Goal: Task Accomplishment & Management: Manage account settings

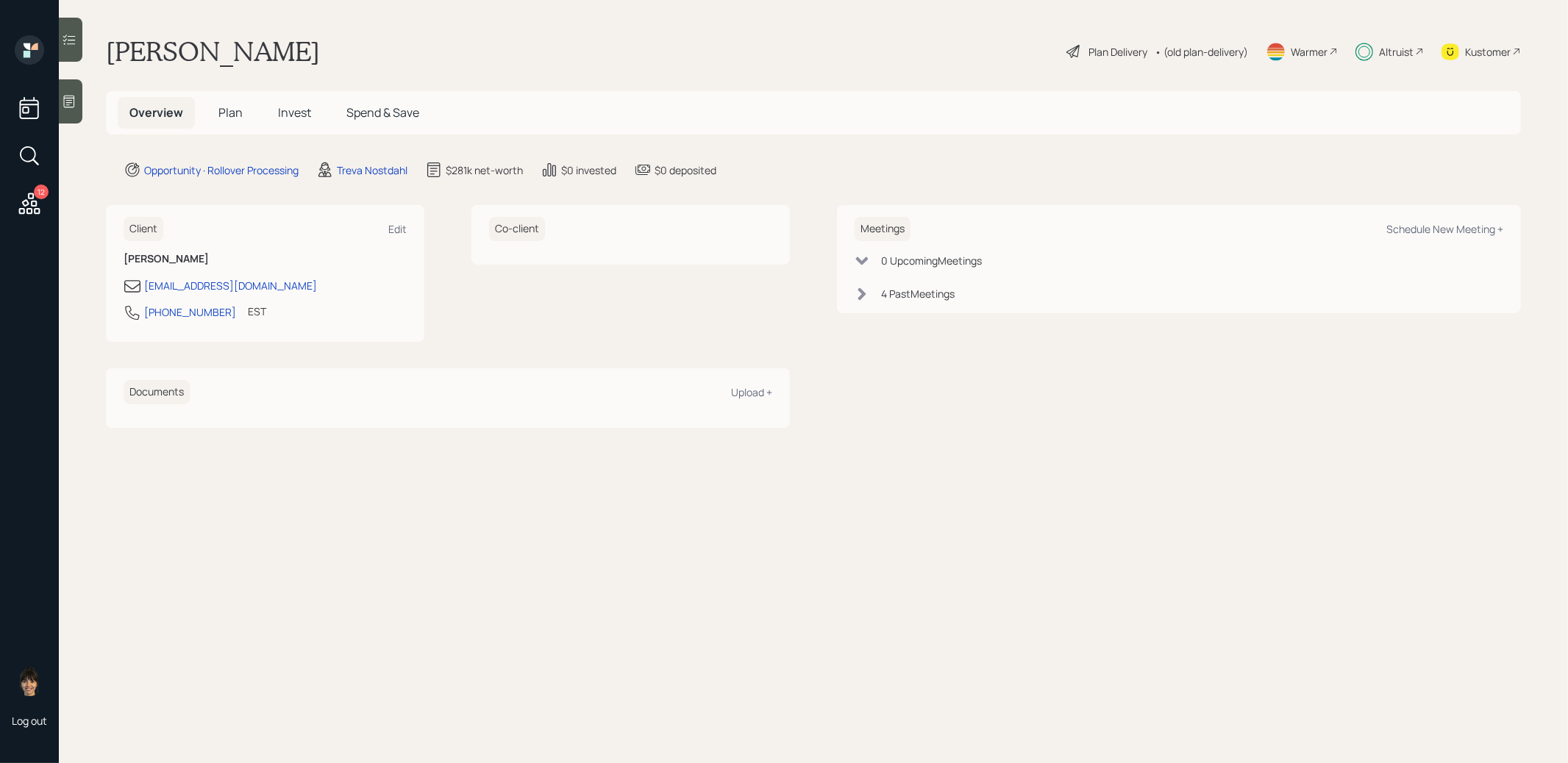
click at [292, 109] on span "Invest" at bounding box center [294, 113] width 33 height 16
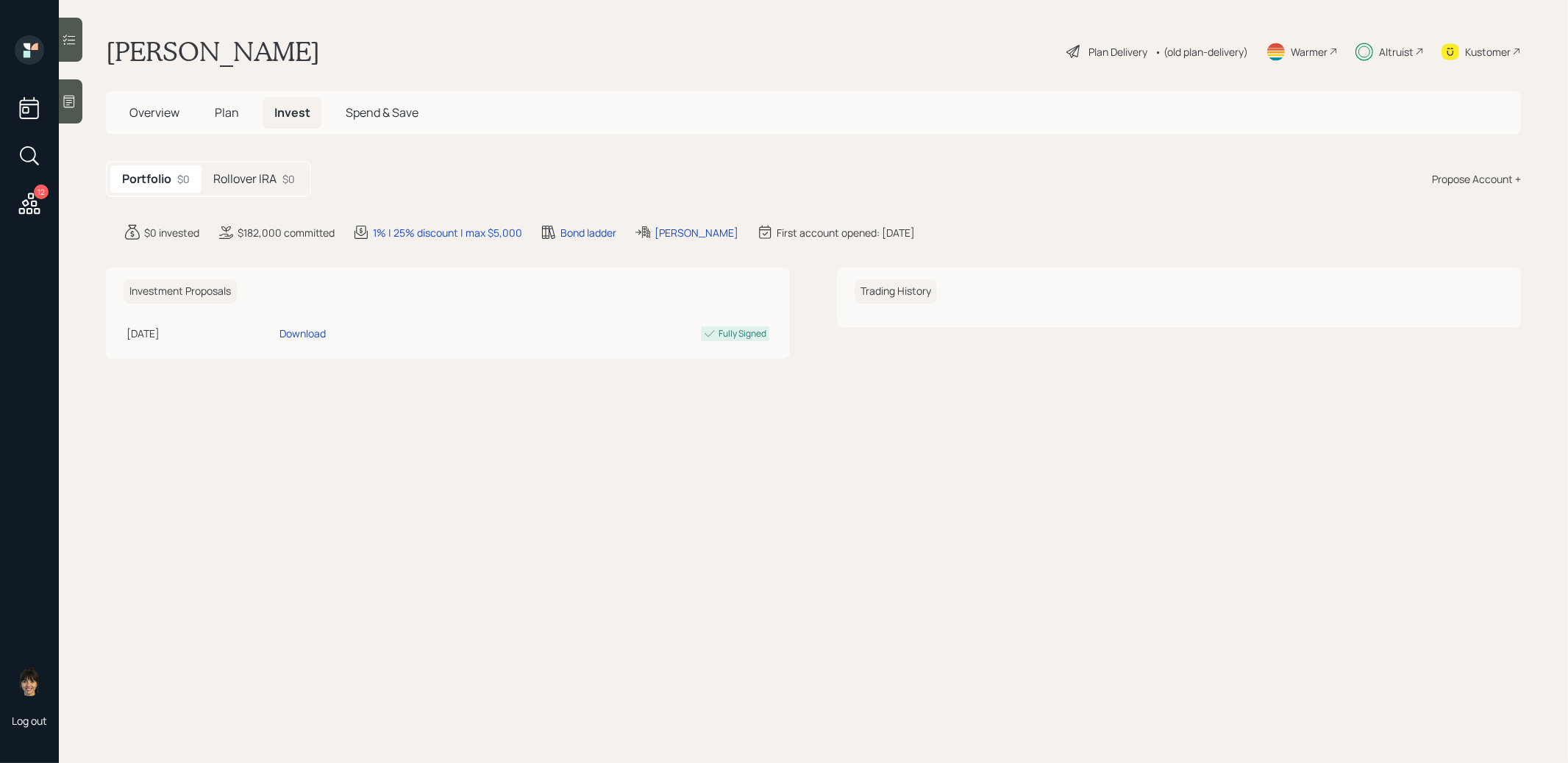
click at [249, 176] on h5 "Rollover IRA" at bounding box center [245, 179] width 63 height 14
